Goal: Task Accomplishment & Management: Manage account settings

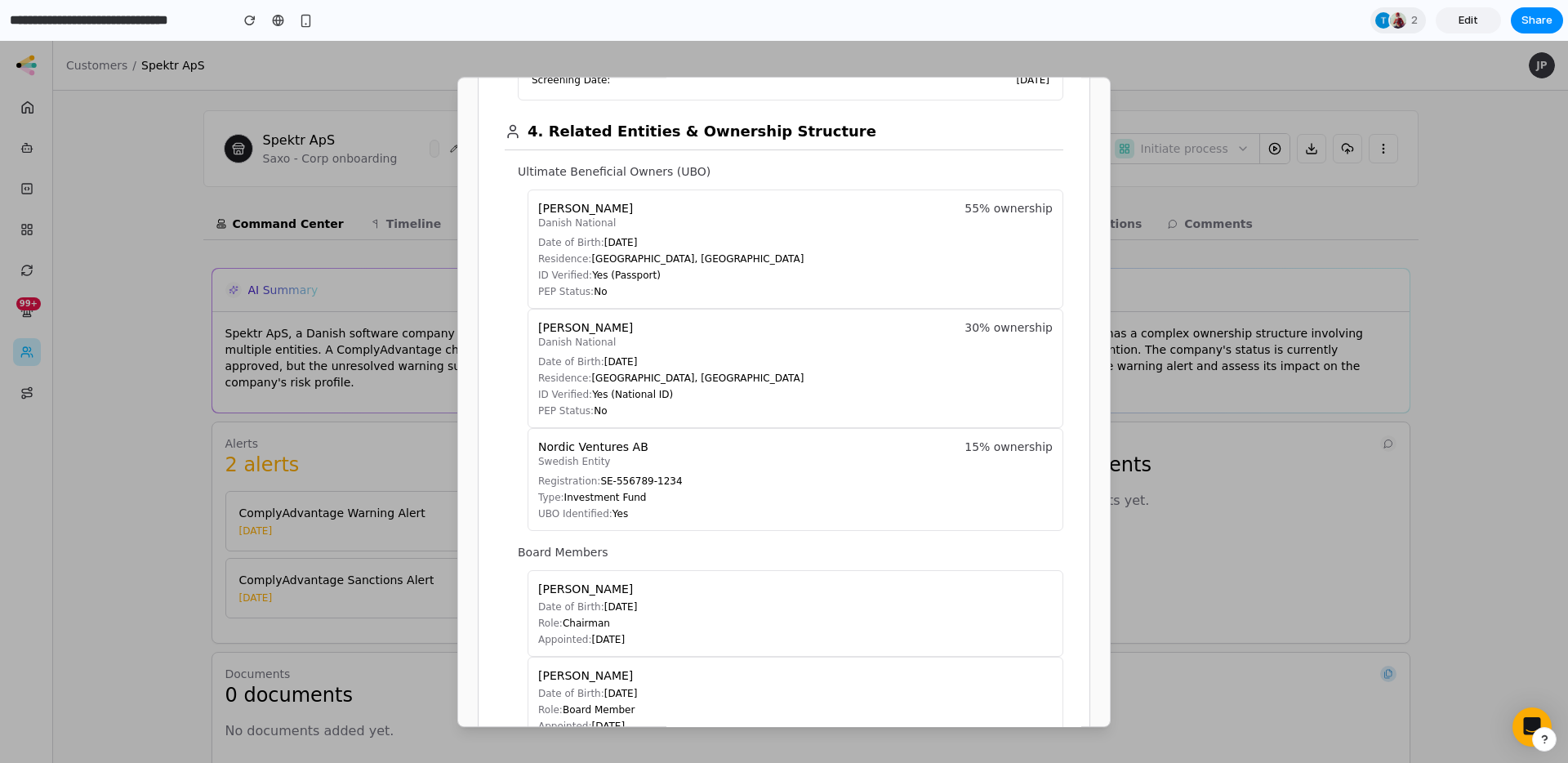
scroll to position [1144, 0]
drag, startPoint x: 537, startPoint y: 130, endPoint x: 655, endPoint y: 523, distance: 410.3
click at [655, 523] on section "4. Related Entities & Ownership Structure Ultimate Beneficial Owners (UBO) [PER…" at bounding box center [784, 652] width 558 height 1099
click at [660, 557] on p "Board Members" at bounding box center [789, 554] width 545 height 17
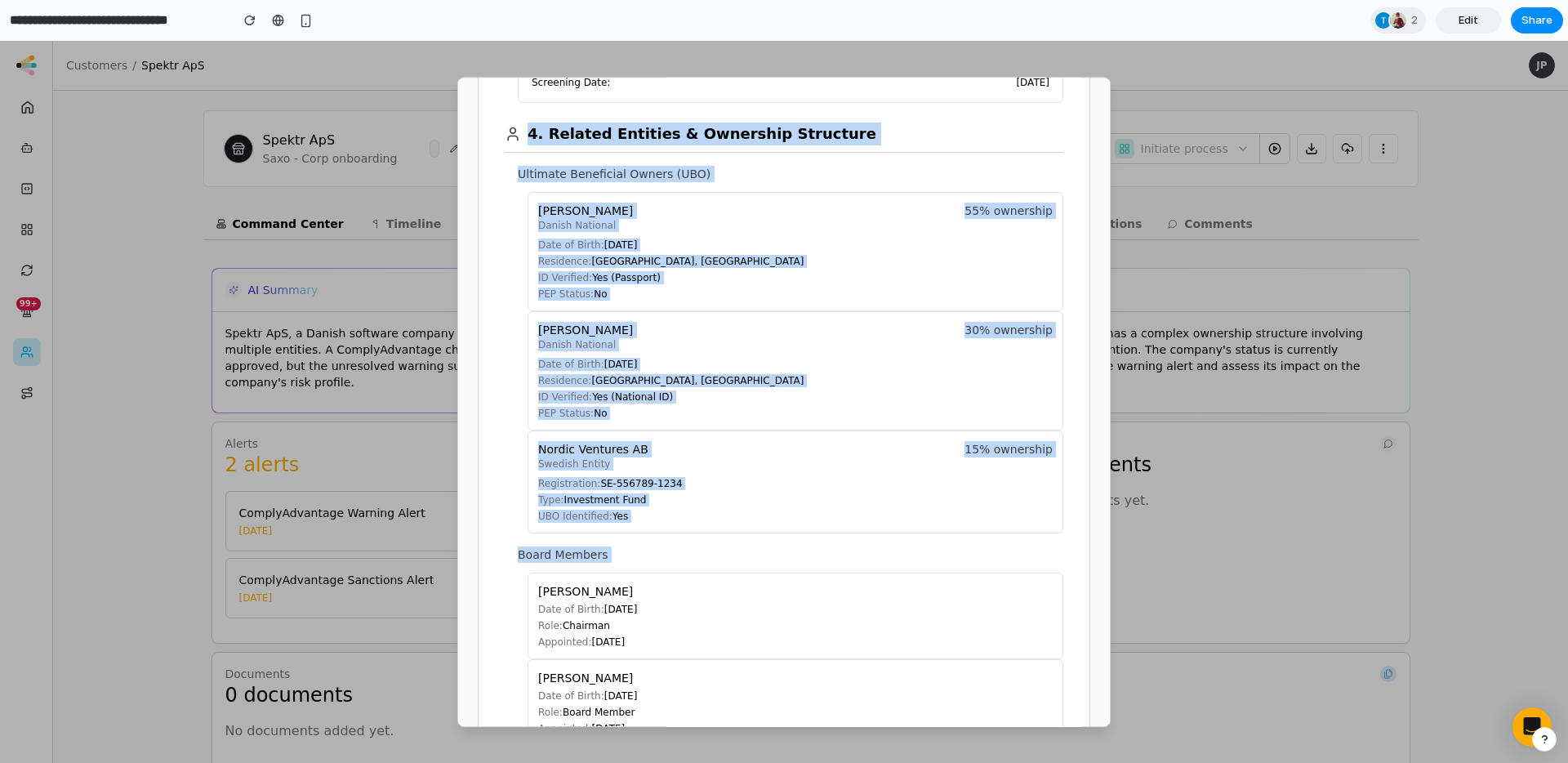
drag, startPoint x: 647, startPoint y: 558, endPoint x: 496, endPoint y: 146, distance: 438.8
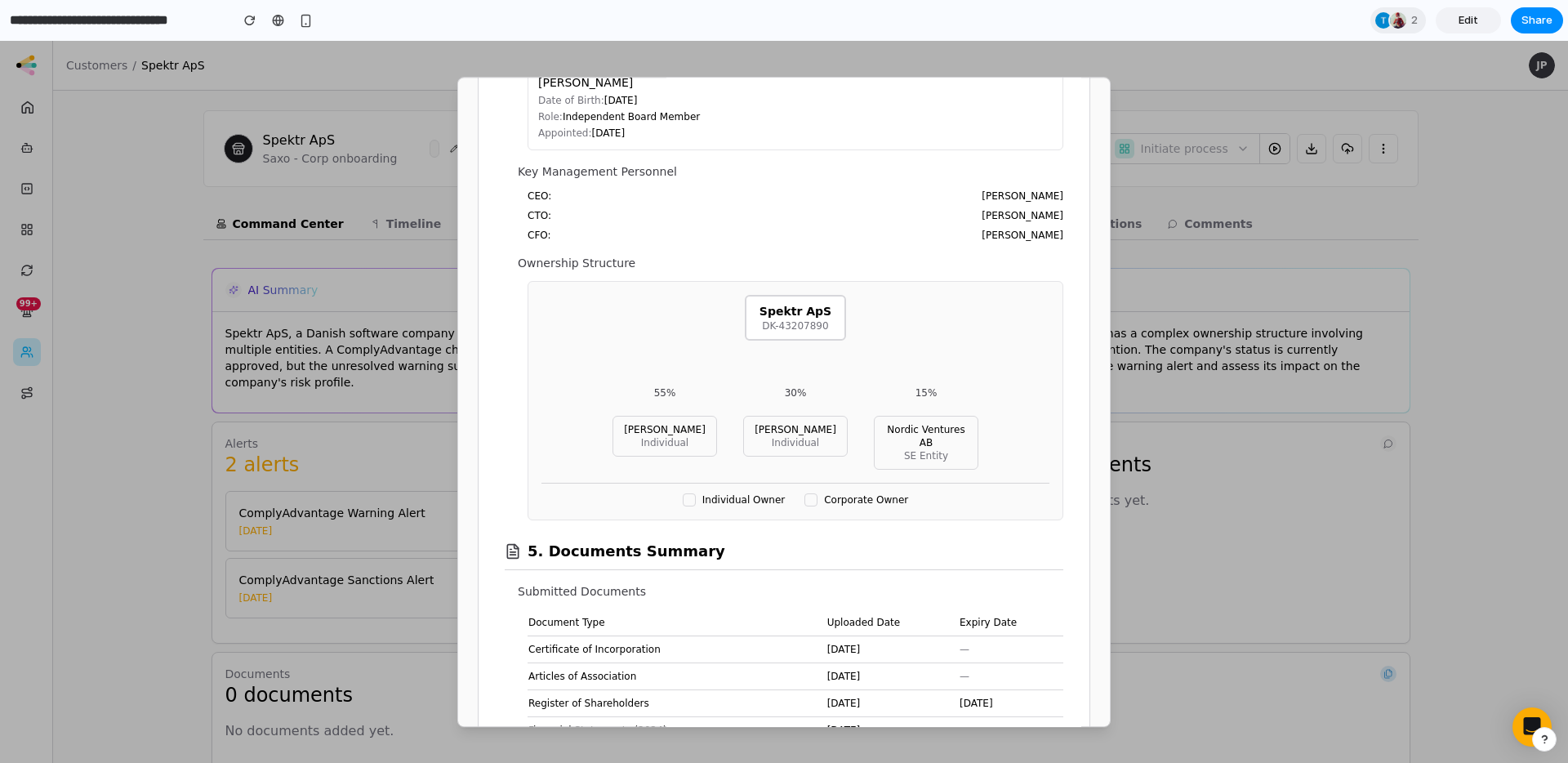
scroll to position [1819, 0]
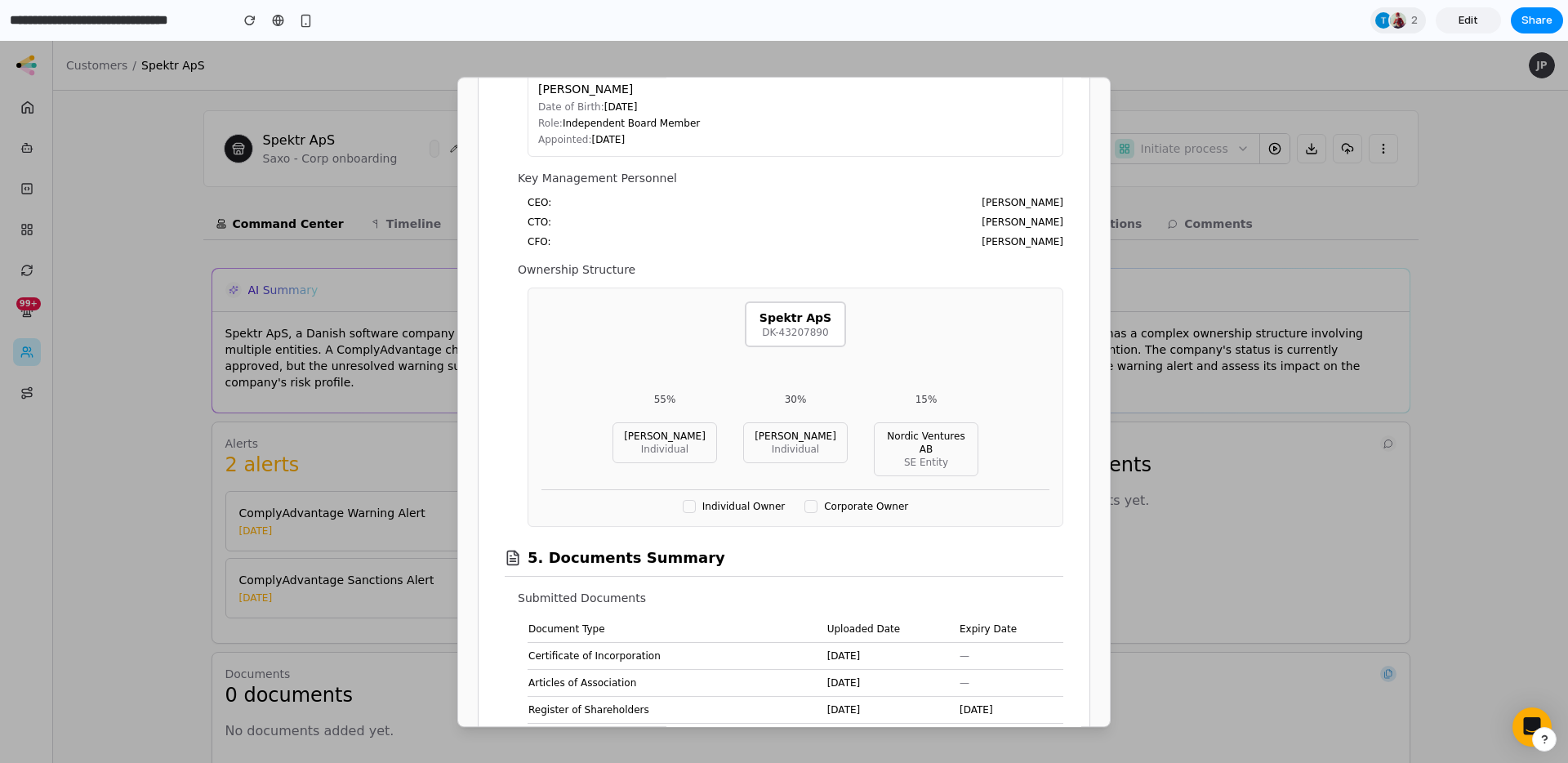
click at [132, 140] on div at bounding box center [784, 402] width 1568 height 722
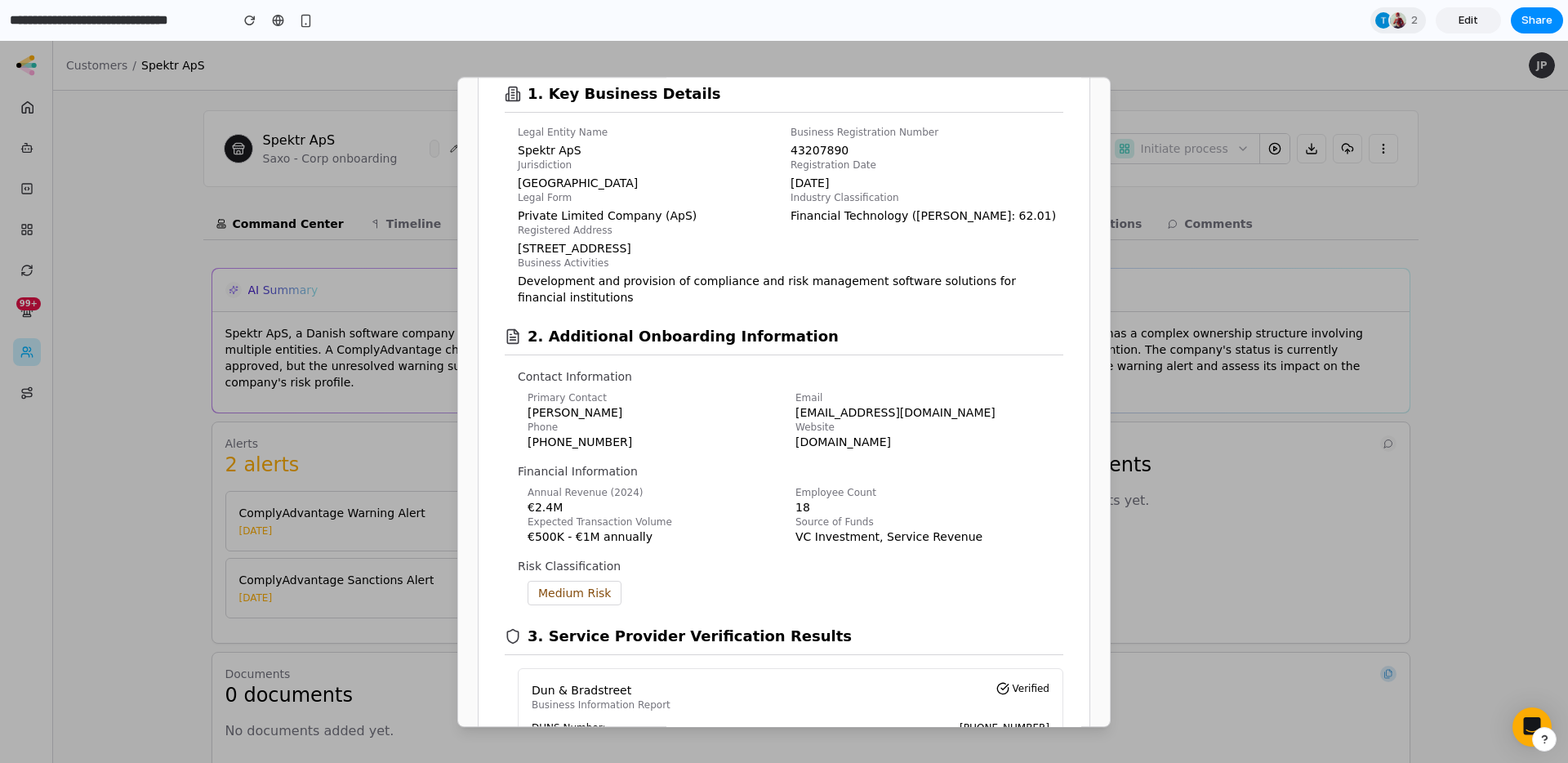
scroll to position [0, 0]
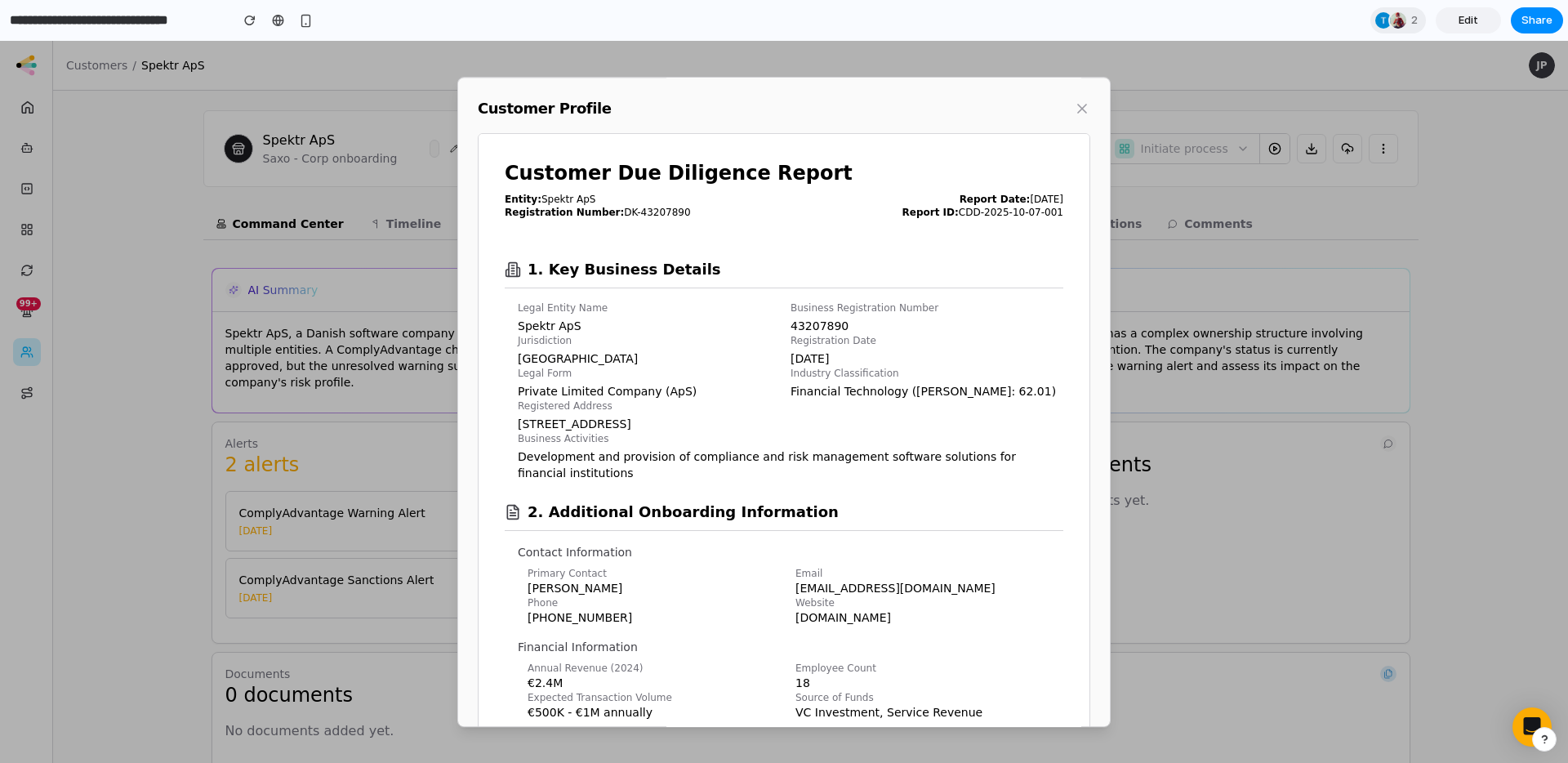
click at [1468, 15] on span "Edit" at bounding box center [1467, 20] width 20 height 17
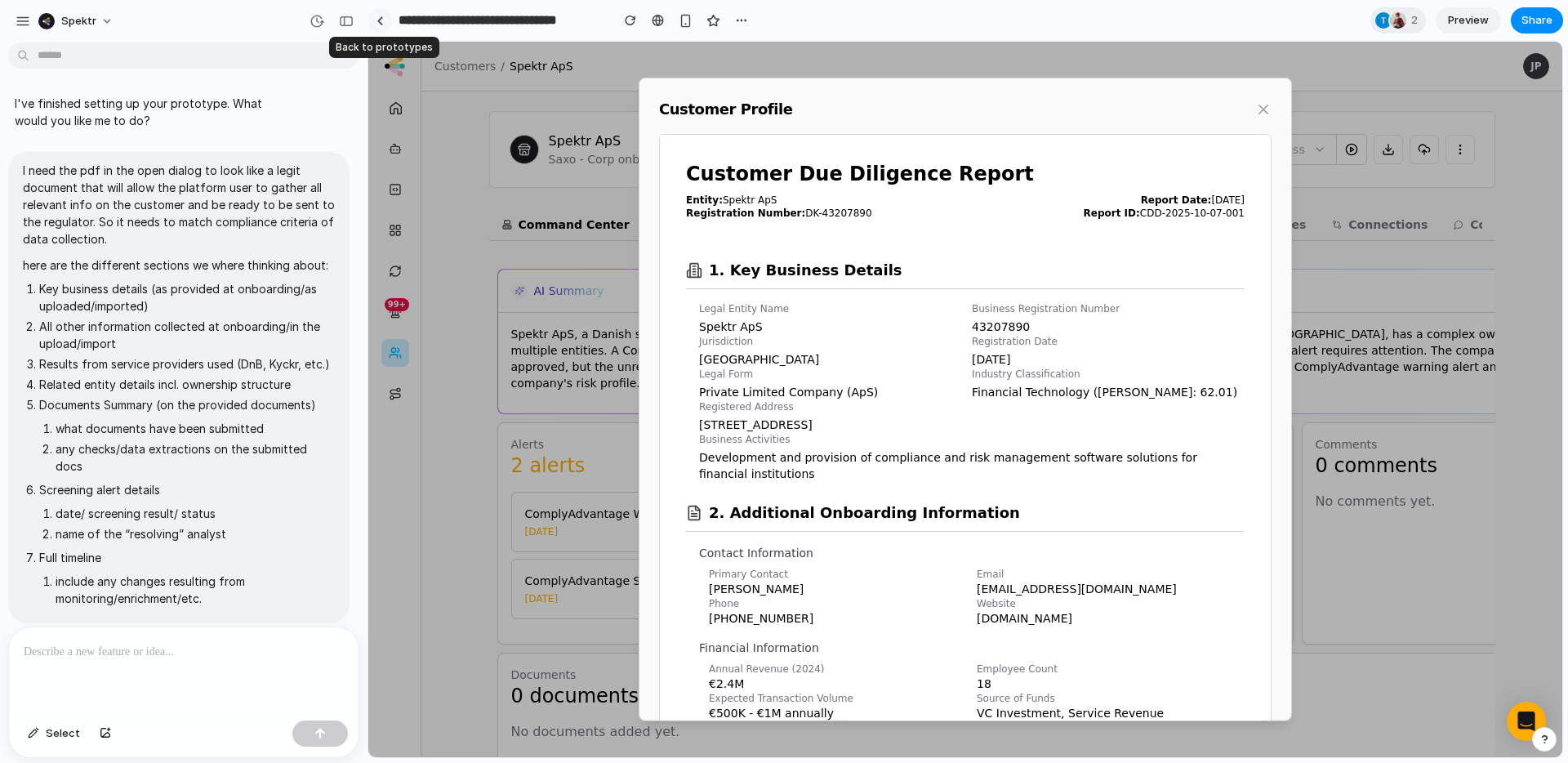
click at [378, 19] on div at bounding box center [381, 20] width 8 height 9
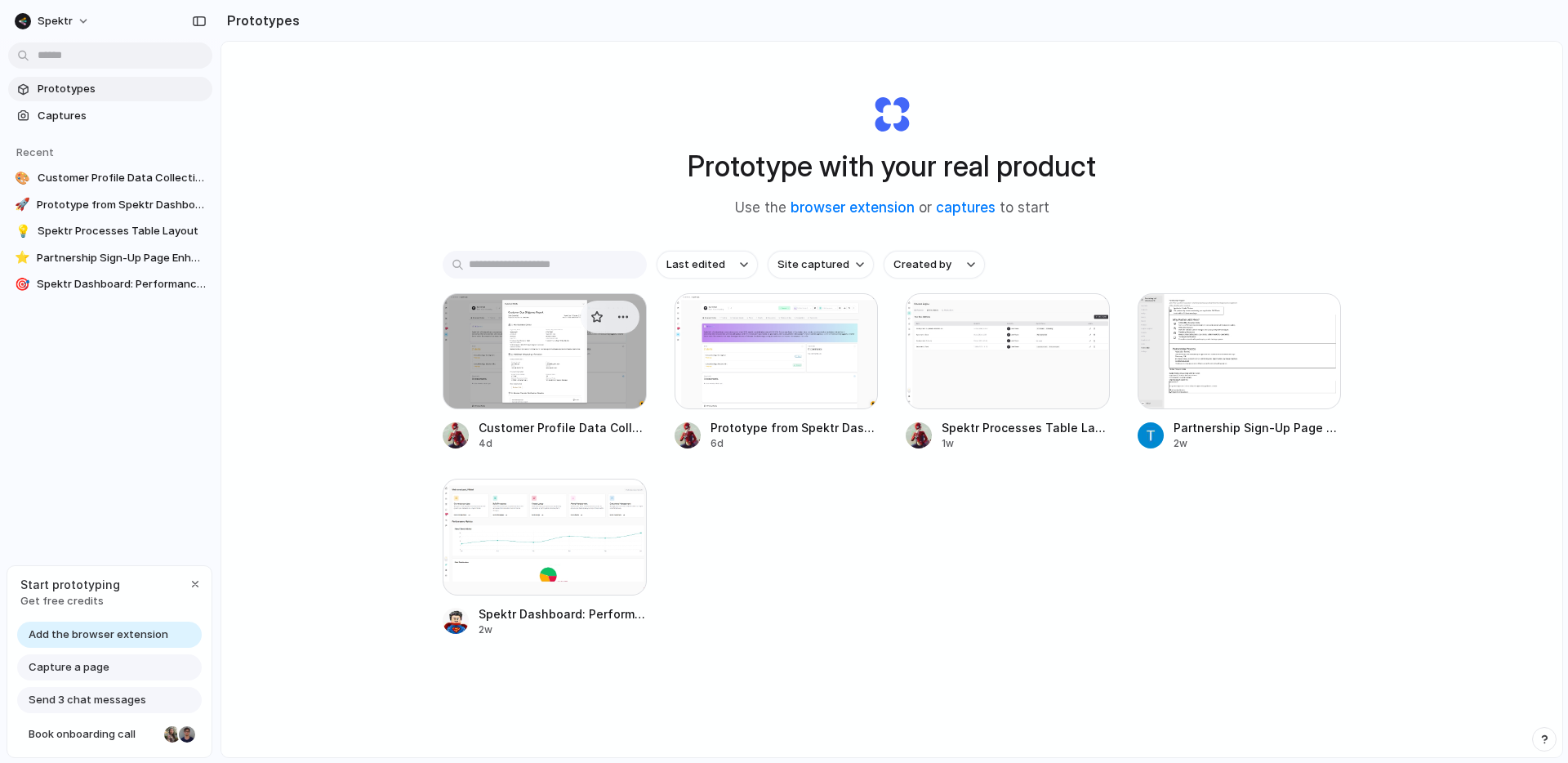
click at [528, 357] on div at bounding box center [544, 350] width 204 height 116
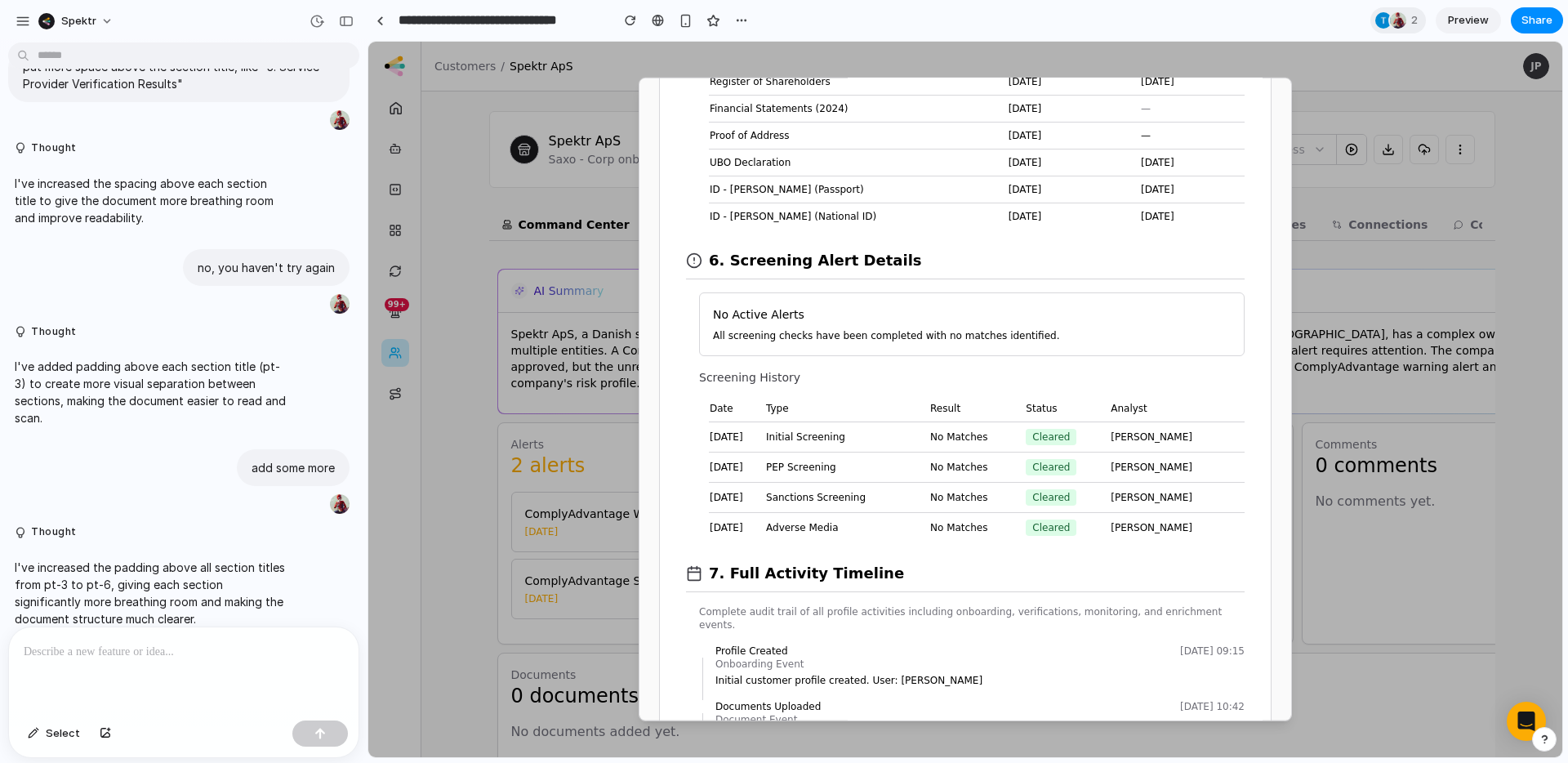
scroll to position [2435, 0]
